Goal: Task Accomplishment & Management: Use online tool/utility

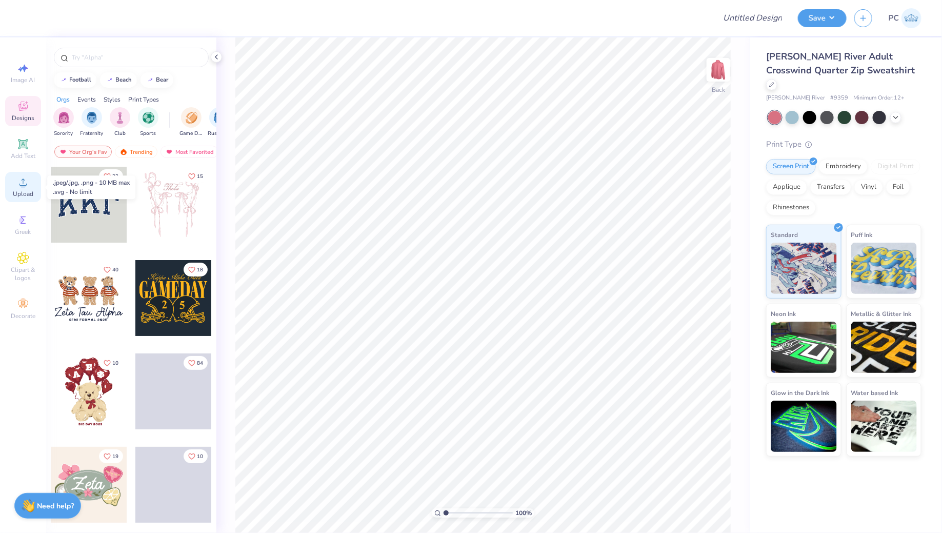
click at [23, 181] on icon at bounding box center [22, 181] width 7 height 7
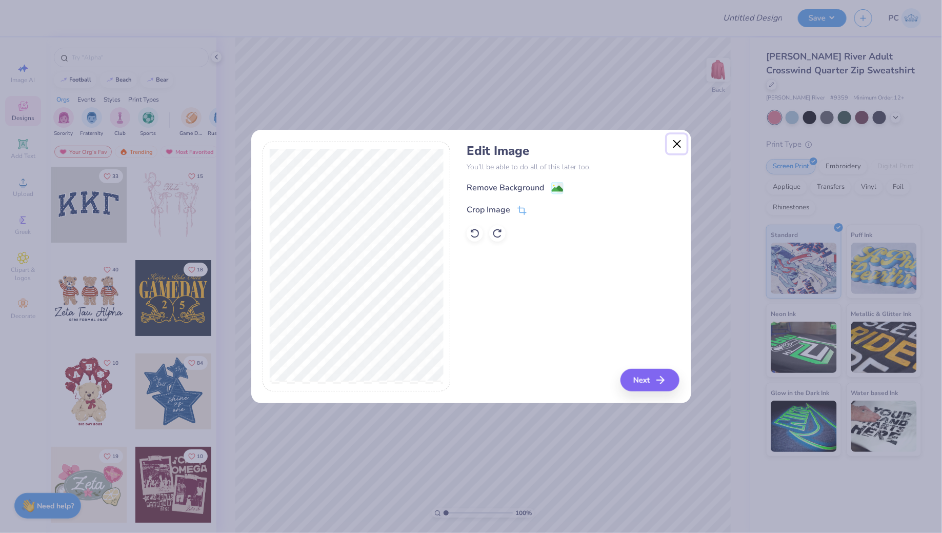
click at [679, 141] on button "Close" at bounding box center [676, 143] width 19 height 19
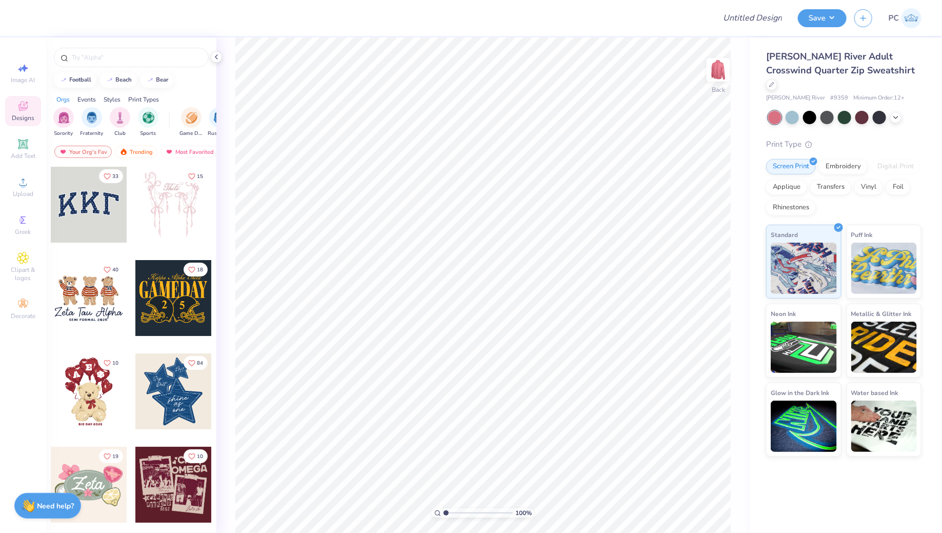
click at [25, 171] on div "Image AI Designs Add Text Upload Greek Clipart & logos Decorate" at bounding box center [23, 191] width 36 height 266
click at [25, 195] on span "Upload" at bounding box center [23, 194] width 21 height 8
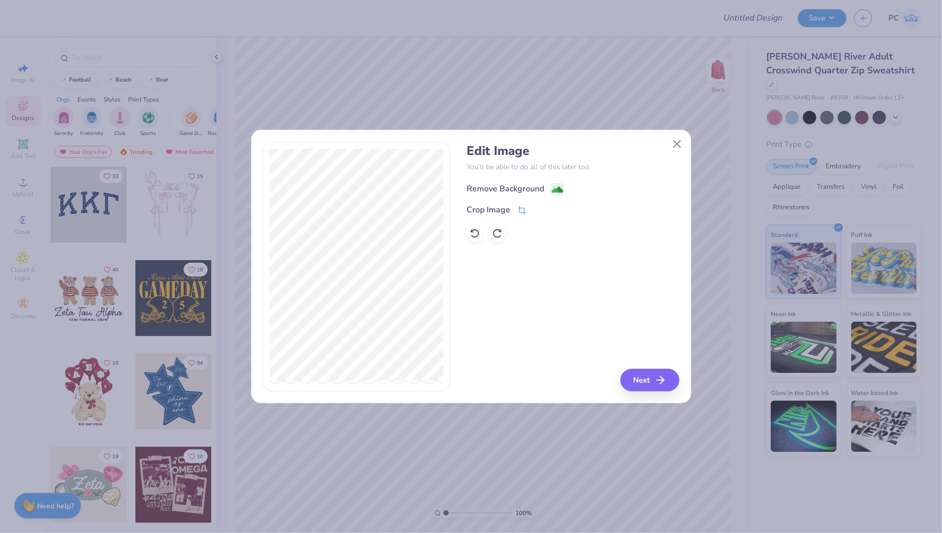
click at [555, 182] on span at bounding box center [557, 188] width 12 height 13
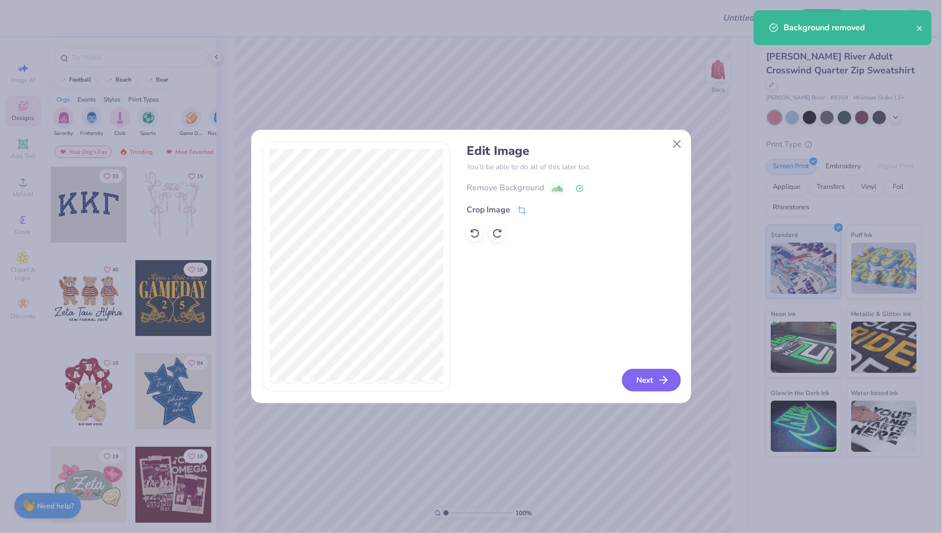
click at [642, 386] on button "Next" at bounding box center [651, 380] width 59 height 23
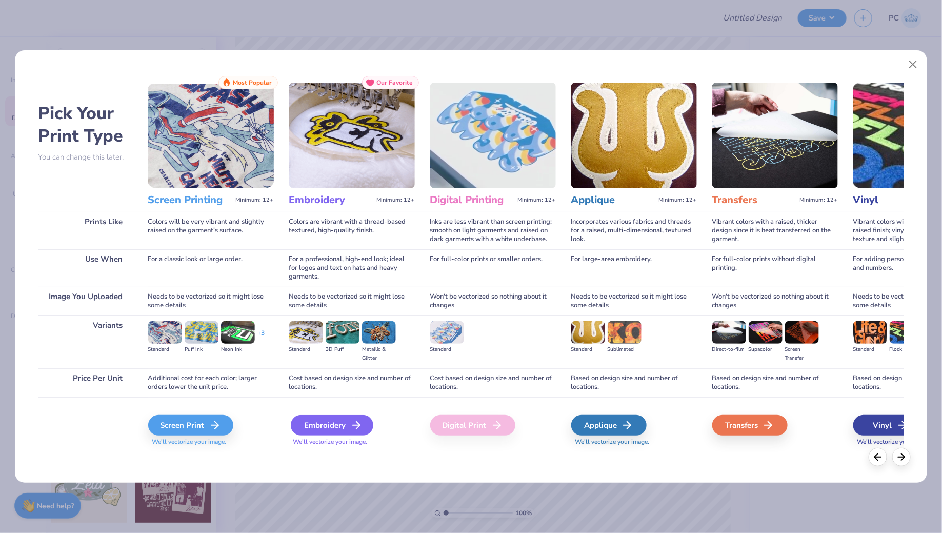
click at [351, 422] on icon at bounding box center [356, 425] width 12 height 12
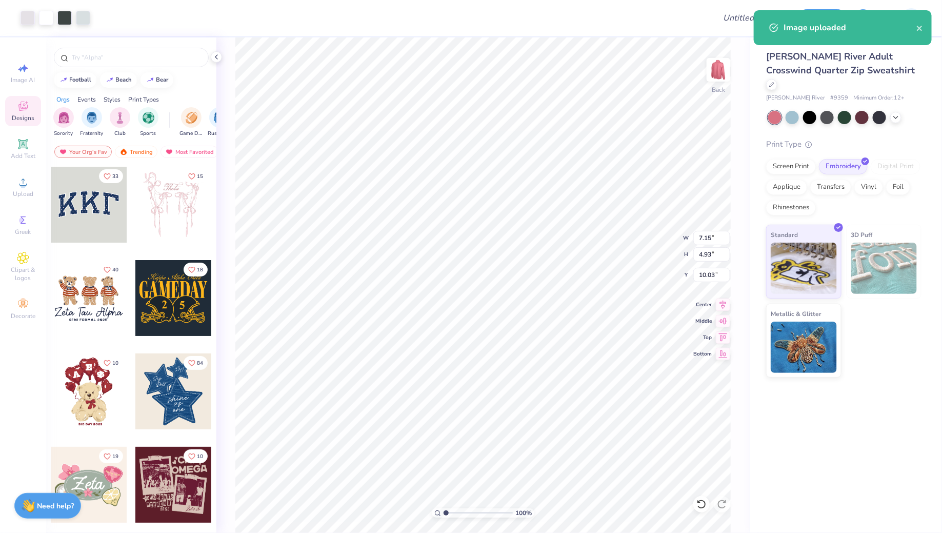
type input "3.46"
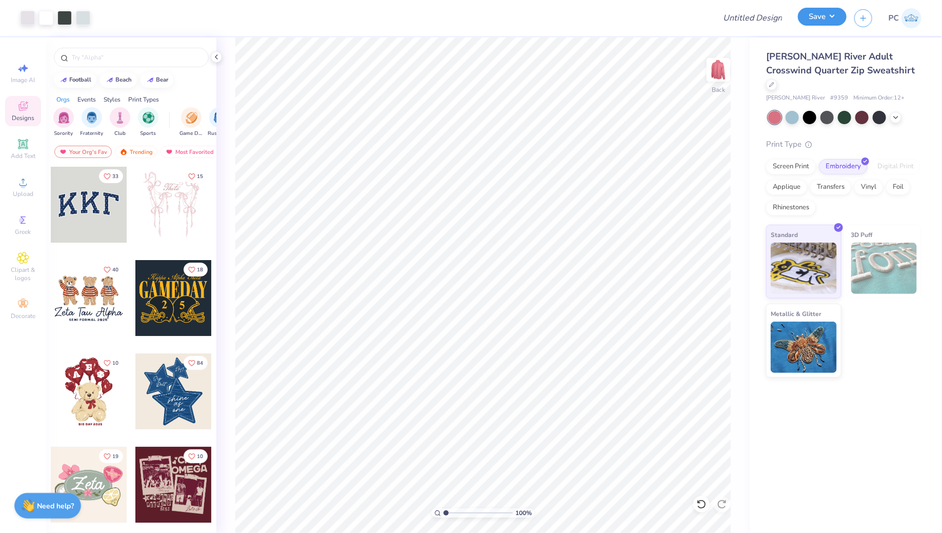
click at [824, 22] on button "Save" at bounding box center [822, 17] width 49 height 18
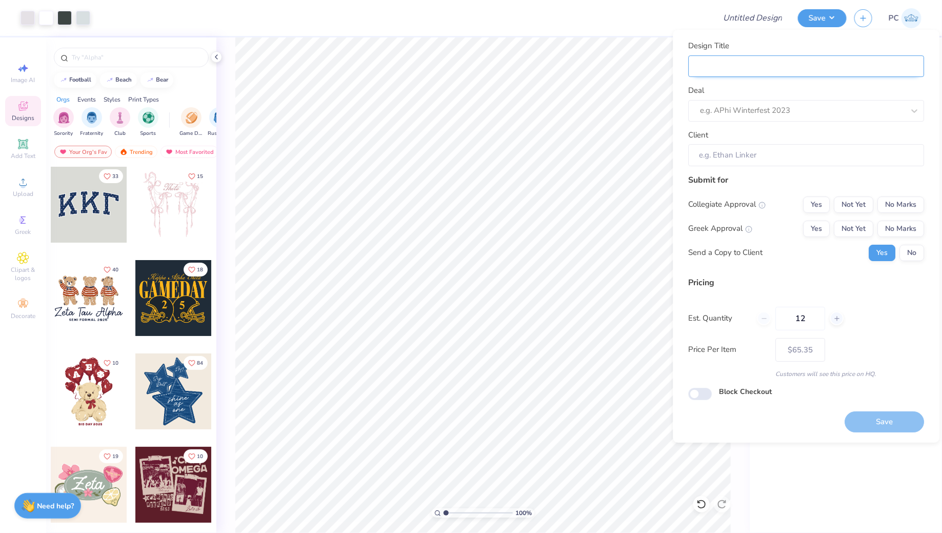
click at [765, 68] on input "Design Title" at bounding box center [806, 66] width 236 height 22
type input "Merch"
click at [764, 105] on div at bounding box center [792, 111] width 184 height 14
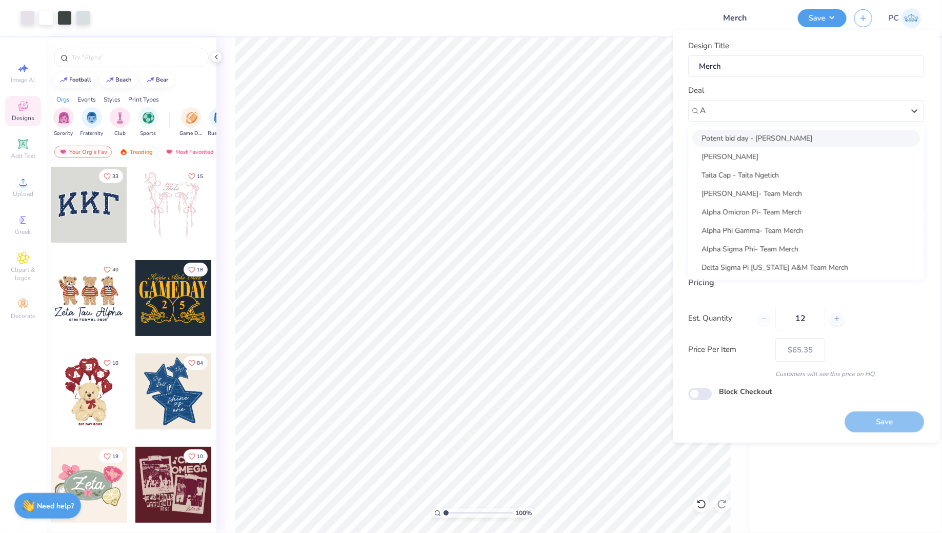
click at [742, 132] on div "Potent bid day - [PERSON_NAME]" at bounding box center [806, 138] width 228 height 17
type input "A"
type input "[PERSON_NAME]"
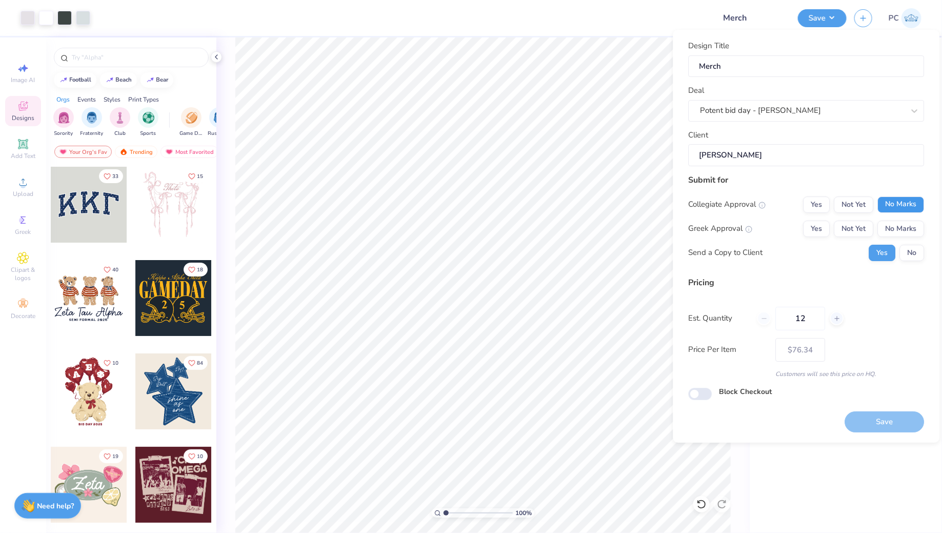
click at [905, 200] on button "No Marks" at bounding box center [901, 204] width 47 height 16
click at [903, 217] on div "Collegiate Approval Yes Not Yet No Marks Greek Approval Yes Not Yet No Marks Se…" at bounding box center [806, 228] width 236 height 65
click at [900, 225] on button "No Marks" at bounding box center [901, 228] width 47 height 16
type input "$65.35"
click at [911, 249] on button "No" at bounding box center [912, 252] width 25 height 16
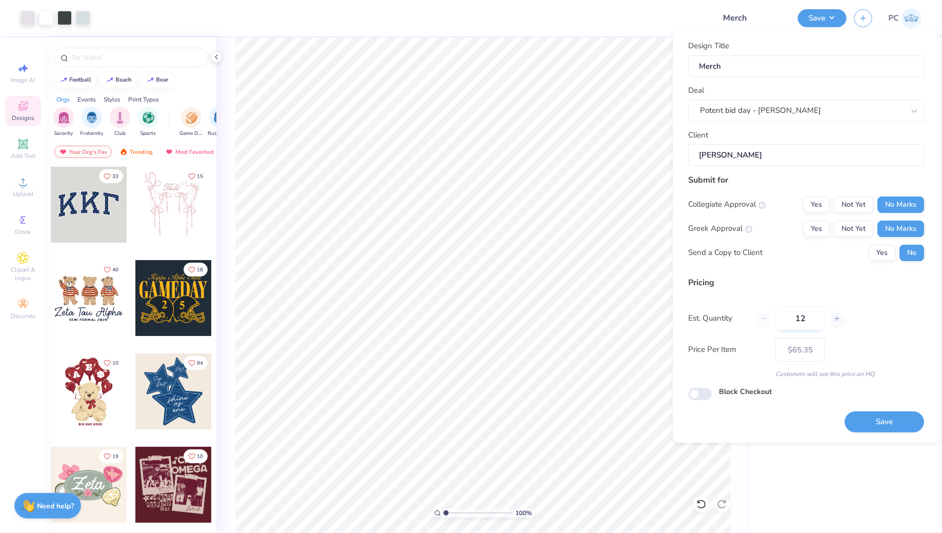
click at [810, 323] on input "12" at bounding box center [801, 319] width 50 height 24
type input "1"
type input "30"
type input "$58.91"
type input "30"
